Goal: Transaction & Acquisition: Obtain resource

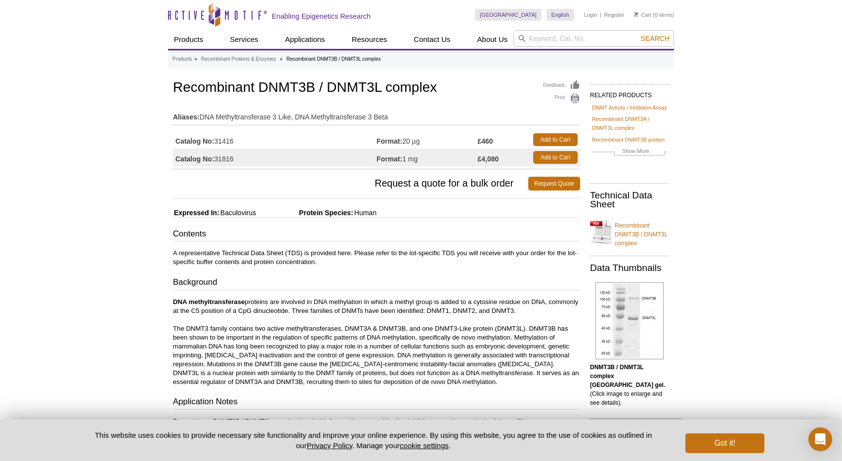
click at [224, 158] on td "Catalog No: 31816" at bounding box center [274, 158] width 203 height 18
copy td "31816"
click at [226, 158] on td "Catalog No: 31816" at bounding box center [274, 158] width 203 height 18
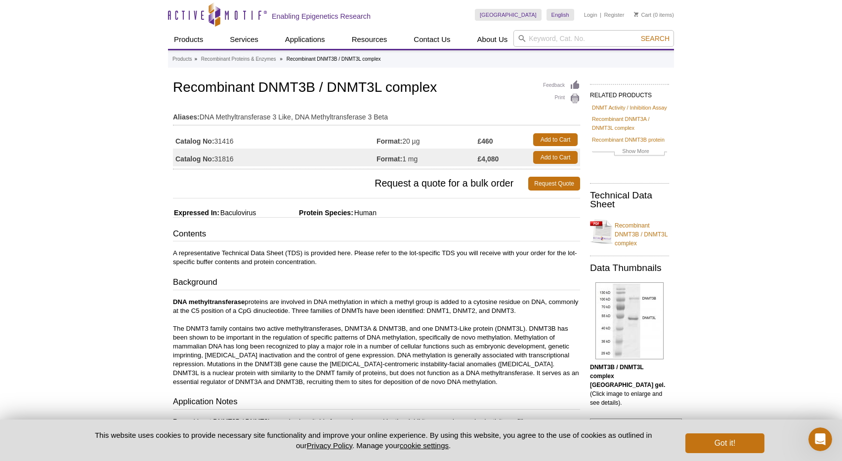
copy td "31816"
drag, startPoint x: 173, startPoint y: 87, endPoint x: 312, endPoint y: 87, distance: 139.3
click at [312, 87] on h1 "Recombinant DNMT3B / DNMT3L complex" at bounding box center [376, 88] width 407 height 17
copy h1 "Recombinant DNMT3B"
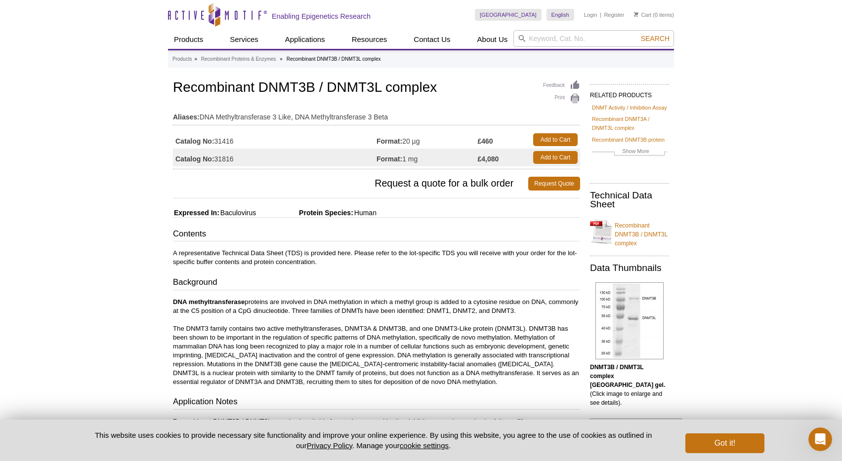
click at [228, 141] on td "Catalog No: 31416" at bounding box center [274, 140] width 203 height 18
click at [420, 257] on p "A representative Technical Data Sheet (TDS) is provided here. Please refer to t…" at bounding box center [376, 258] width 407 height 18
click at [549, 139] on link "Add to Cart" at bounding box center [555, 139] width 44 height 13
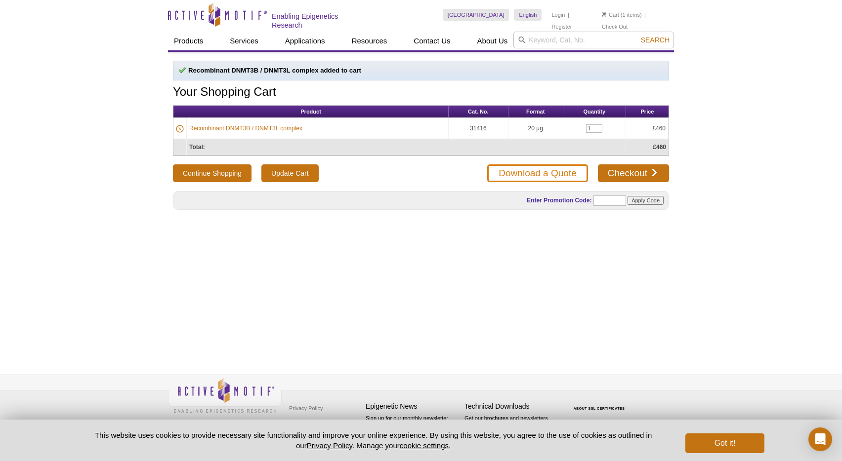
click at [525, 171] on link "Download a Quote" at bounding box center [537, 173] width 100 height 18
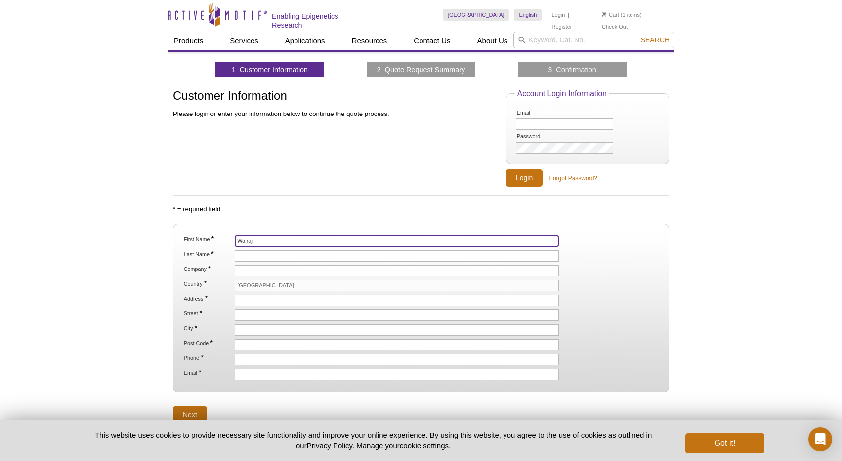
type input "Walraj"
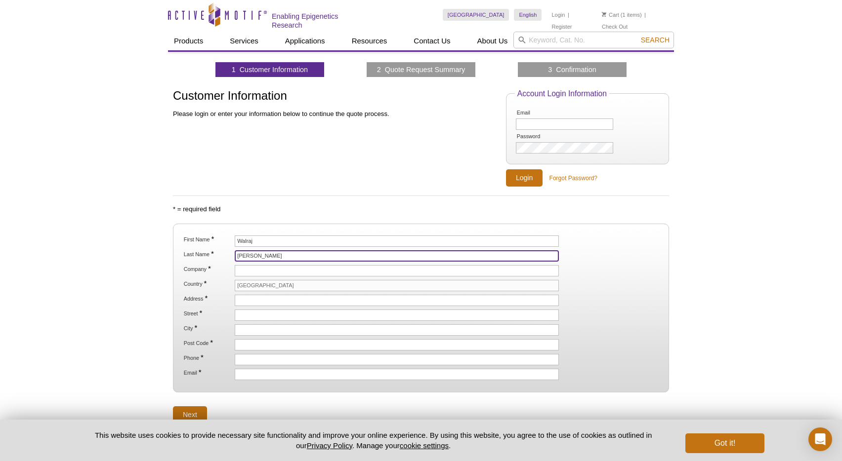
type input "Gosal"
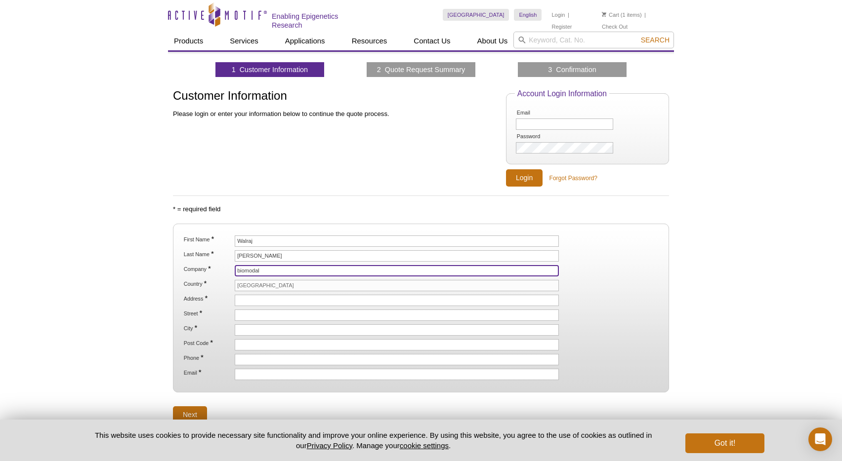
type input "biomodal"
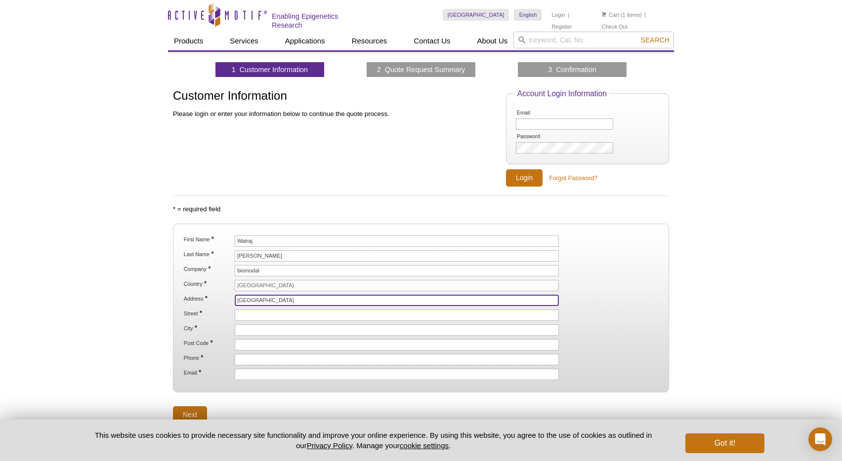
type input "[GEOGRAPHIC_DATA]"
drag, startPoint x: 310, startPoint y: 297, endPoint x: 218, endPoint y: 296, distance: 91.9
click at [218, 296] on li "Address * Chesterford Research Park" at bounding box center [421, 300] width 476 height 11
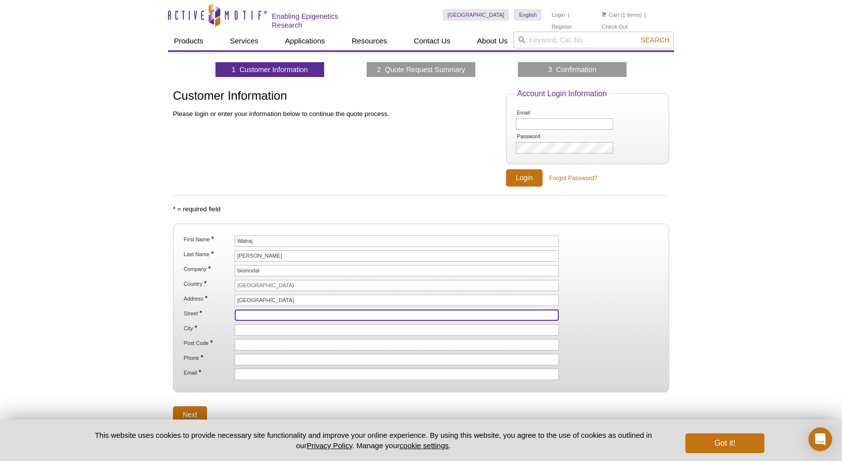
click at [244, 318] on input "Street *" at bounding box center [397, 315] width 324 height 11
paste input "[GEOGRAPHIC_DATA]"
type input "[GEOGRAPHIC_DATA]"
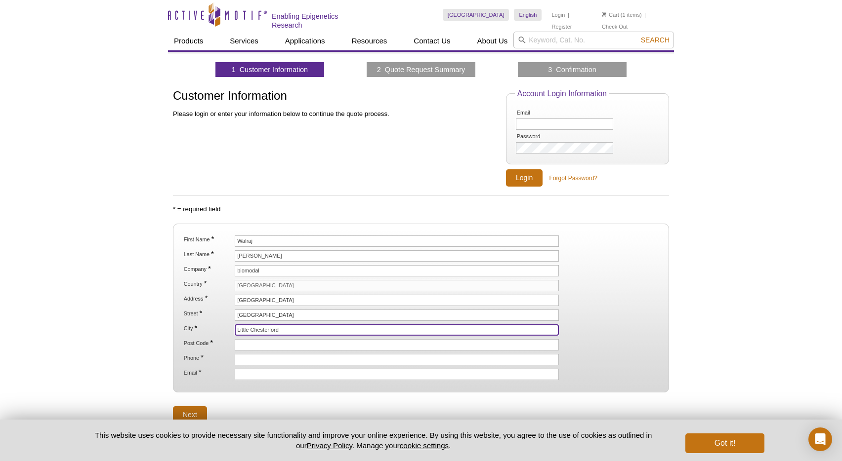
type input "Little Chesterford"
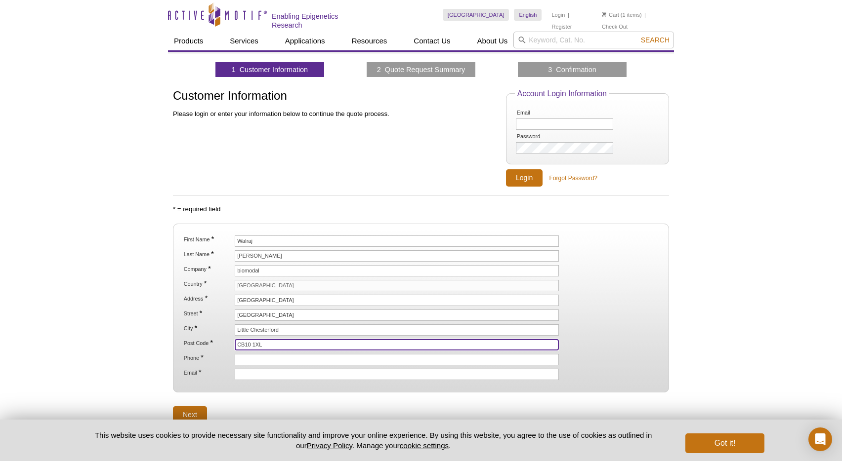
type input "CB10 1XL"
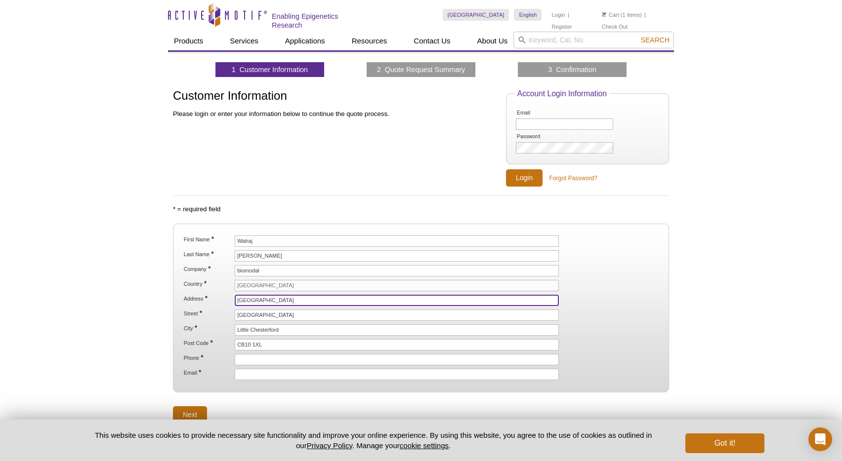
drag, startPoint x: 304, startPoint y: 303, endPoint x: 230, endPoint y: 298, distance: 73.8
click at [230, 298] on li "Address * Chesterford Research Park" at bounding box center [421, 300] width 476 height 11
type input "[GEOGRAPHIC_DATA]"
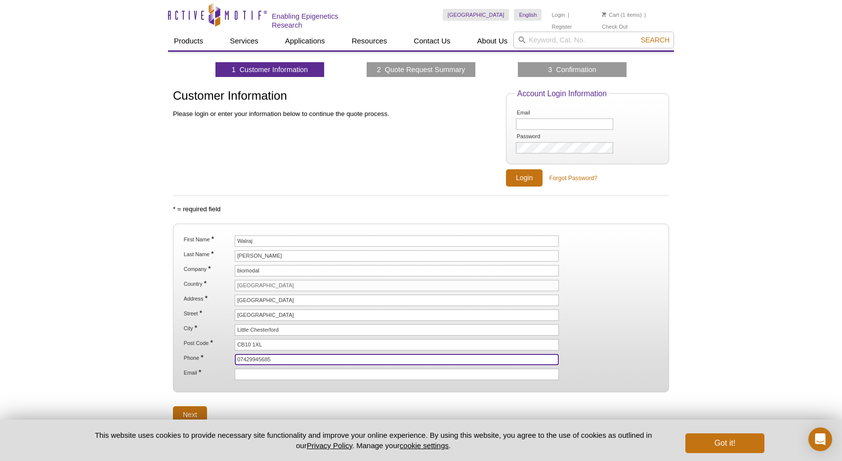
type input "07429945685"
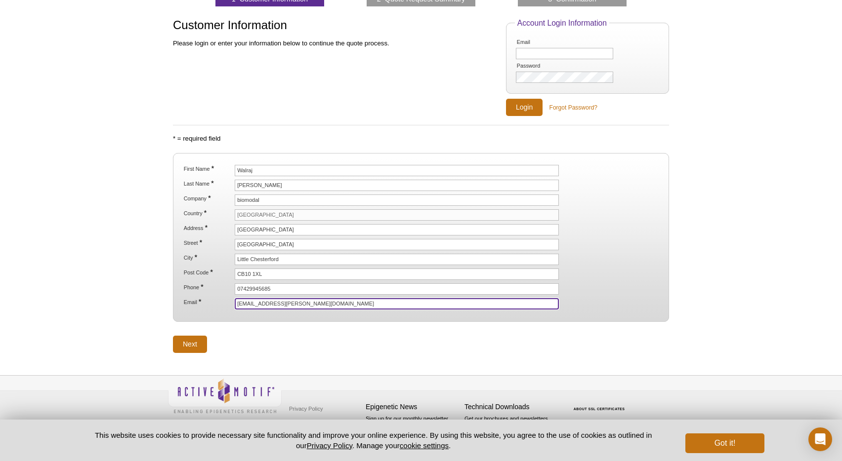
scroll to position [70, 0]
type input "[EMAIL_ADDRESS][PERSON_NAME][DOMAIN_NAME]"
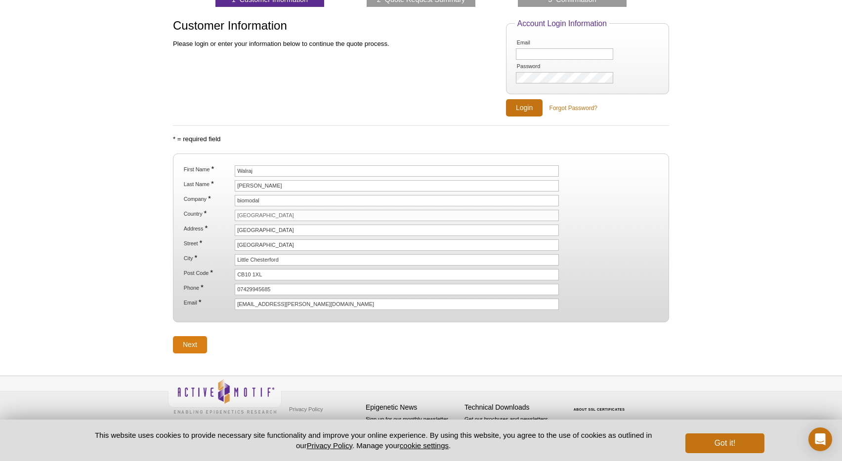
click at [189, 346] on input "Next" at bounding box center [190, 344] width 34 height 17
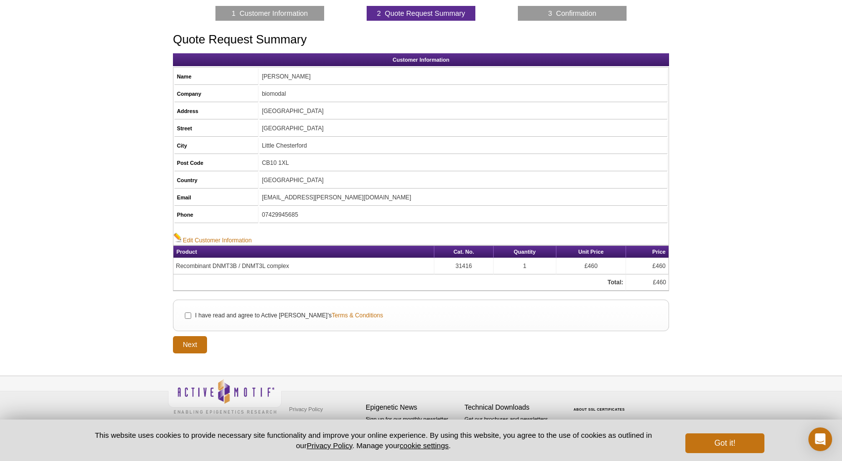
scroll to position [56, 0]
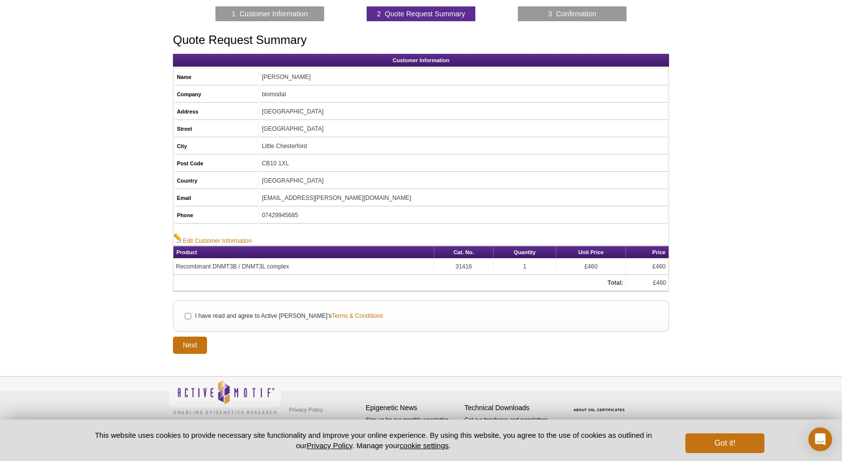
click at [185, 315] on input "I have read and agree to Active Motif's Terms & Conditions" at bounding box center [188, 316] width 6 height 6
checkbox input "true"
click at [193, 346] on input "Next" at bounding box center [190, 345] width 34 height 17
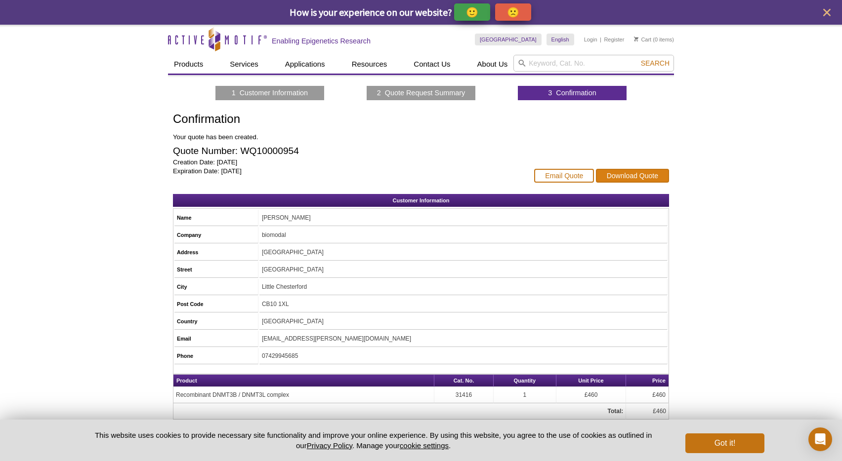
click at [635, 175] on link "Download Quote" at bounding box center [632, 176] width 73 height 14
